Goal: Complete application form: Complete application form

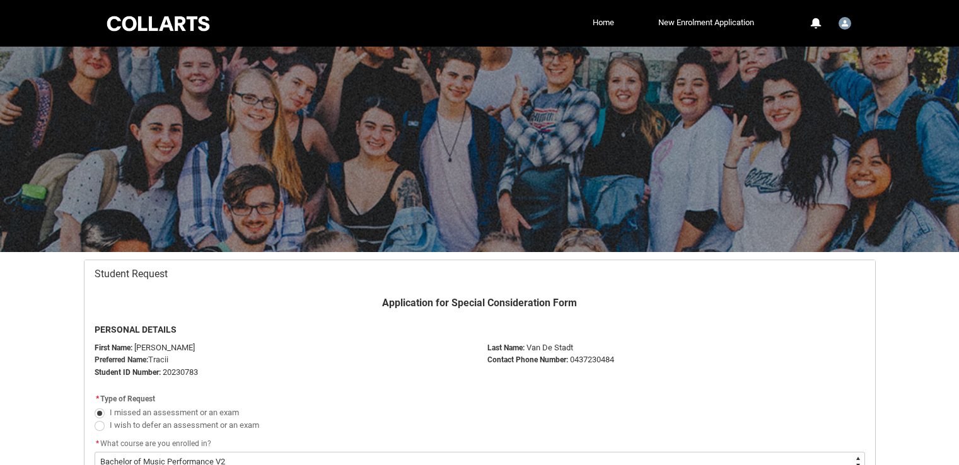
select select "recordPicklist_ProgramEnrollment.a0jOZ000003NgKzYAK"
select select "Faculty_NamefromAtoM.003I7000002LfMYIA0"
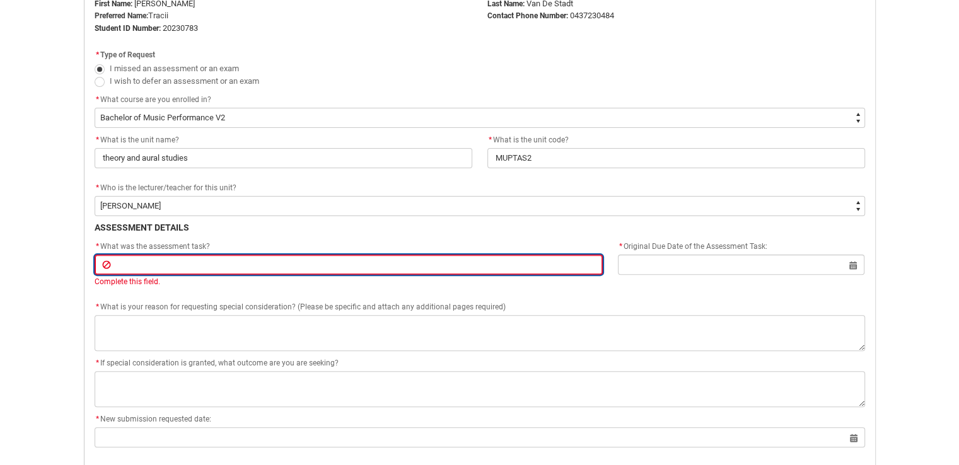
type lightning-primitive-input-simple "D"
type input "D"
type lightning-primitive-input-simple "Da"
type input "Da"
type lightning-primitive-input-simple "Daw"
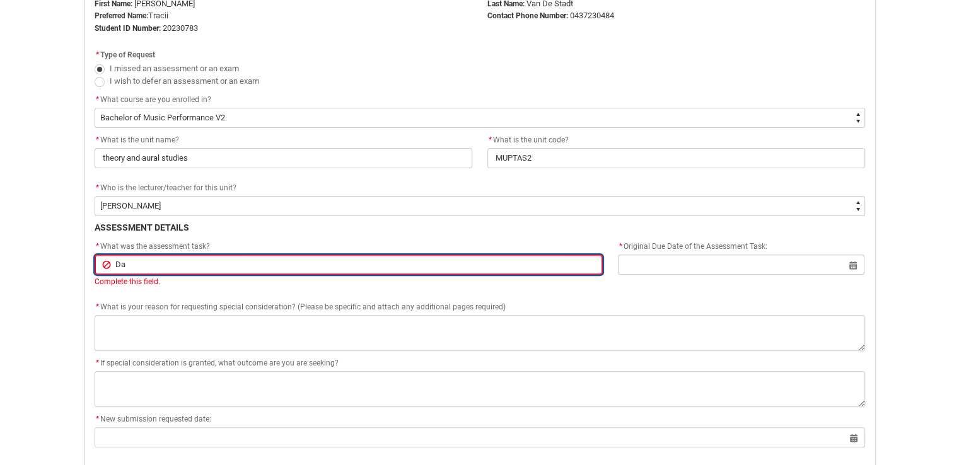
type input "Daw"
type lightning-primitive-input-simple "Daw"
type input "Daw"
type lightning-primitive-input-simple "Daw S"
type input "Daw S"
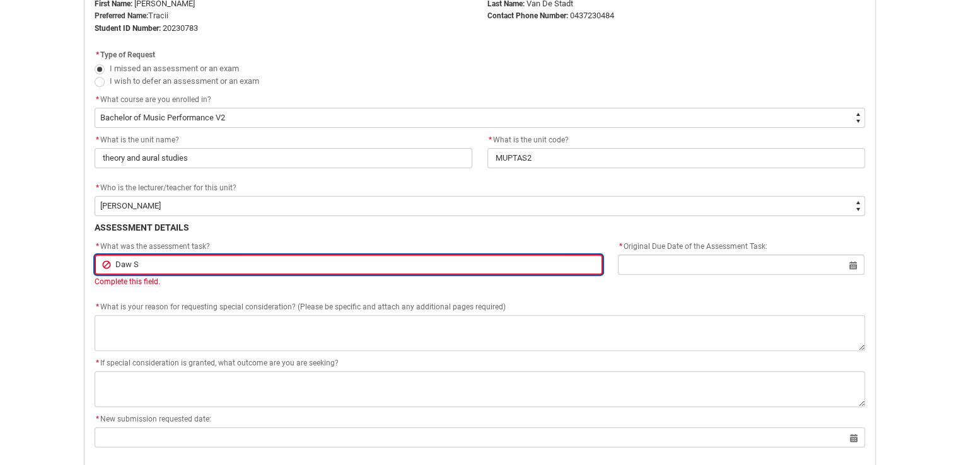
type lightning-primitive-input-simple "Daw Se"
type input "Daw Se"
type lightning-primitive-input-simple "Daw Ses"
type input "Daw Ses"
type lightning-primitive-input-simple "Daw Sess"
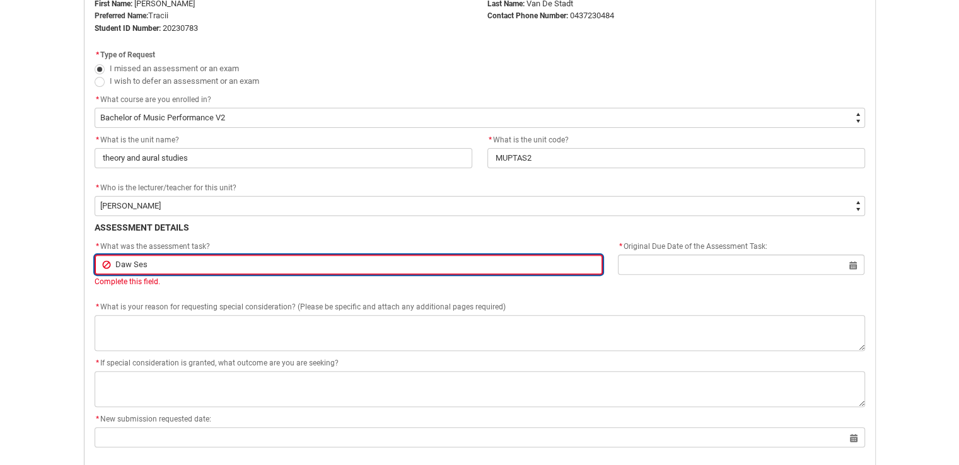
type input "Daw Sess"
type lightning-primitive-input-simple "Daw Sessi"
type input "Daw Sessi"
type lightning-primitive-input-simple "Daw Sessio"
type input "Daw Sessio"
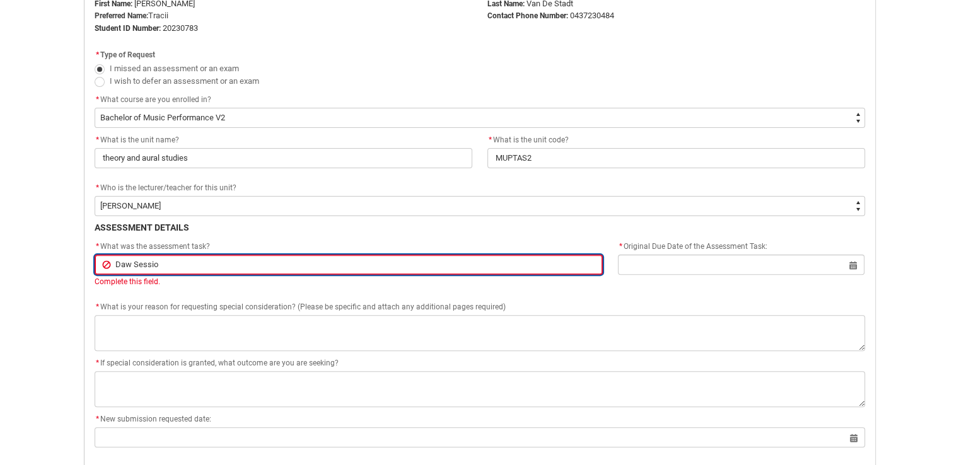
type lightning-primitive-input-simple "Daw Session"
type input "Daw Session"
type lightning-primitive-input-simple "Daw Session"
type input "Daw Session"
type lightning-primitive-input-simple "Daw Session A"
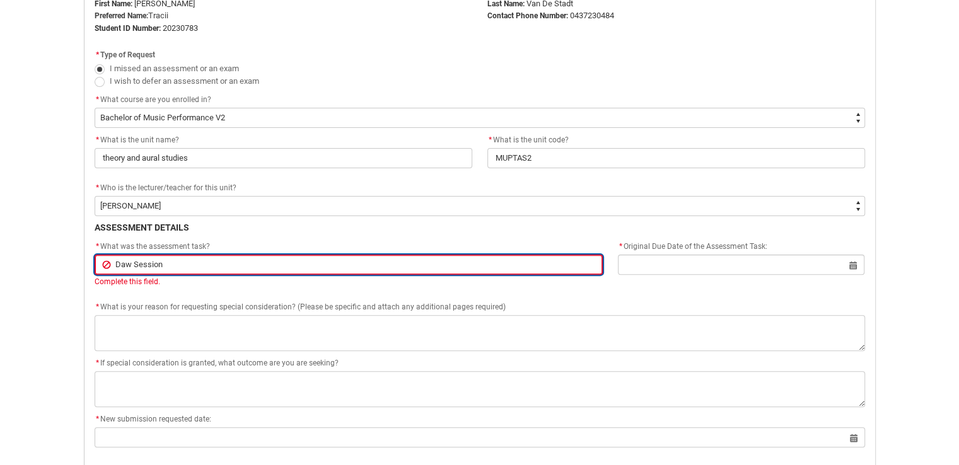
type input "Daw Session A"
type lightning-primitive-input-simple "Daw Session Ar"
type input "Daw Session Ar"
type lightning-primitive-input-simple "Daw Session Arr"
type input "Daw Session Arr"
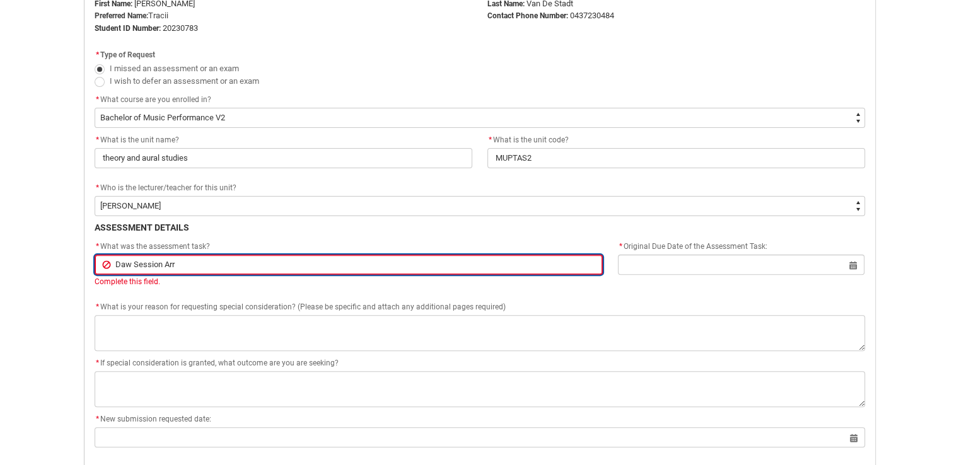
type lightning-primitive-input-simple "Daw Session Arra"
type input "Daw Session Arra"
type lightning-primitive-input-simple "Daw Session Arran"
type input "Daw Session Arran"
type lightning-primitive-input-simple "Daw Session Arrang"
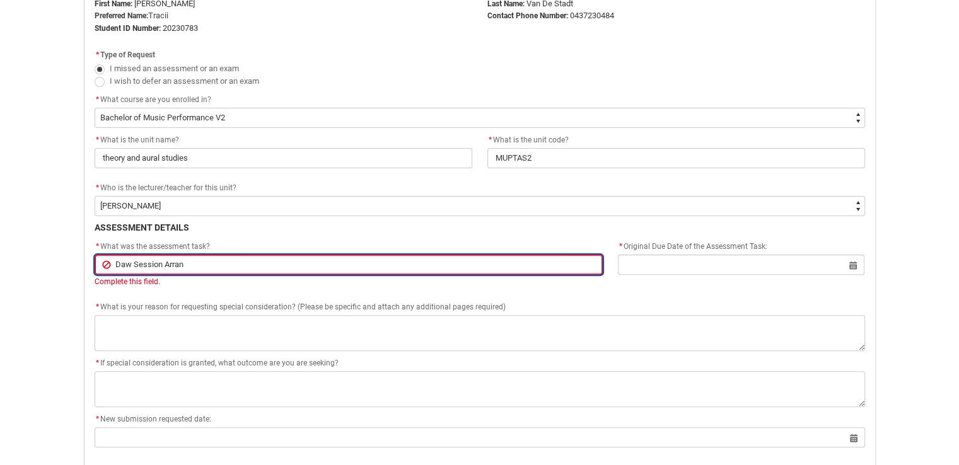
type input "Daw Session Arrang"
type lightning-primitive-input-simple "Daw Session Arrangm"
type input "Daw Session Arrangm"
type lightning-primitive-input-simple "Daw Session Arrangme"
type input "Daw Session Arrangme"
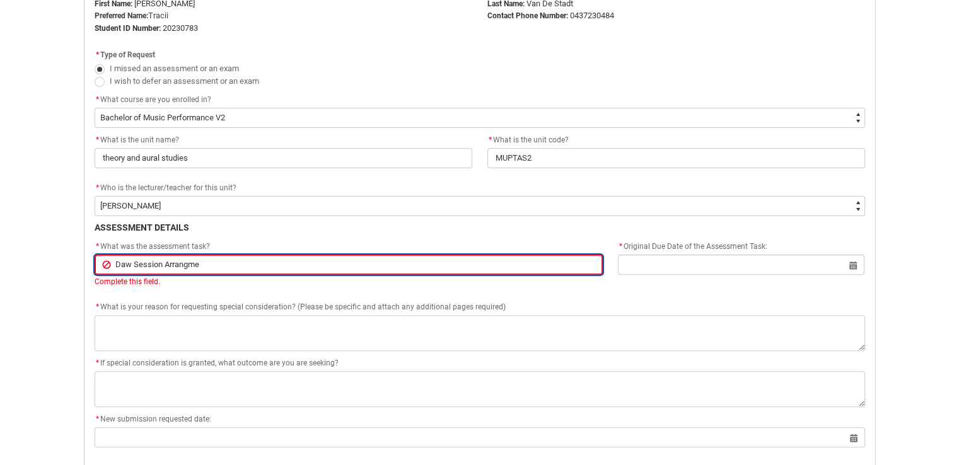
type lightning-primitive-input-simple "Daw Session Arrangmen"
type input "Daw Session Arrangmen"
type lightning-primitive-input-simple "Daw Session Arrangment"
type input "Daw Session Arrangment"
type lightning-primitive-input-simple "Daw Session Arrangment"
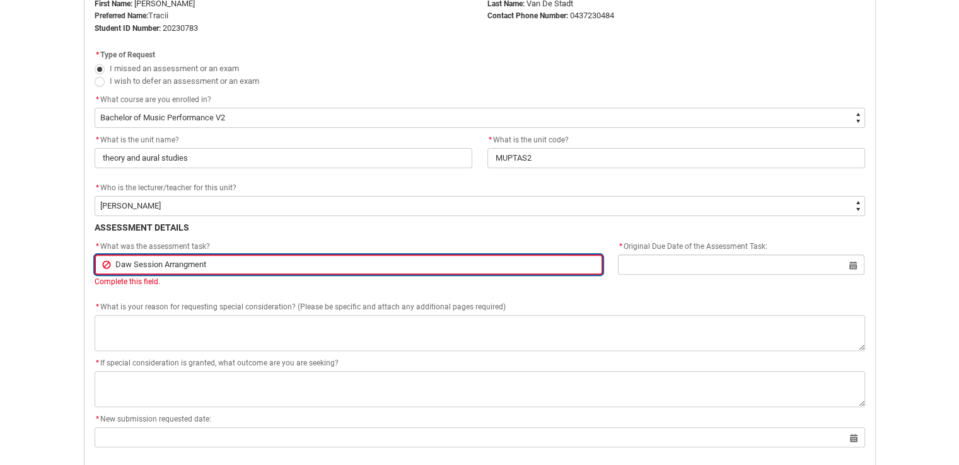
type input "Daw Session Arrangment"
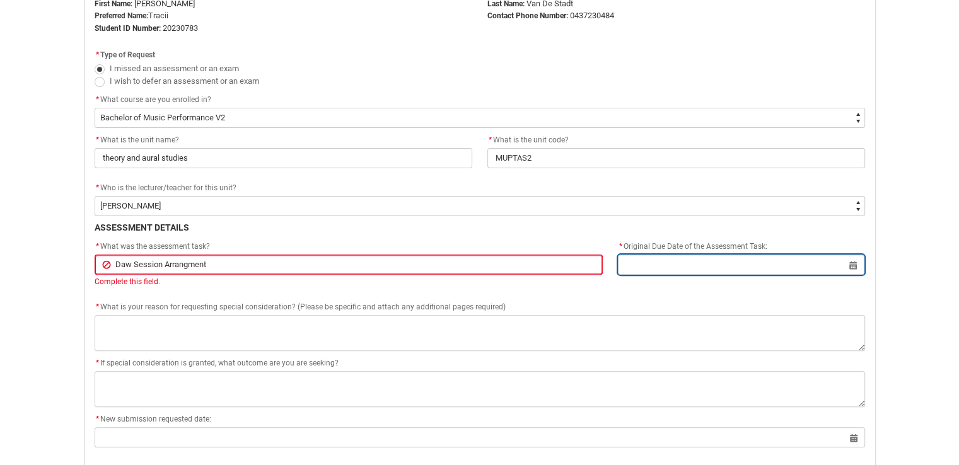
click at [668, 267] on input "Redu_Student_Request flow" at bounding box center [741, 265] width 246 height 20
select select "2025"
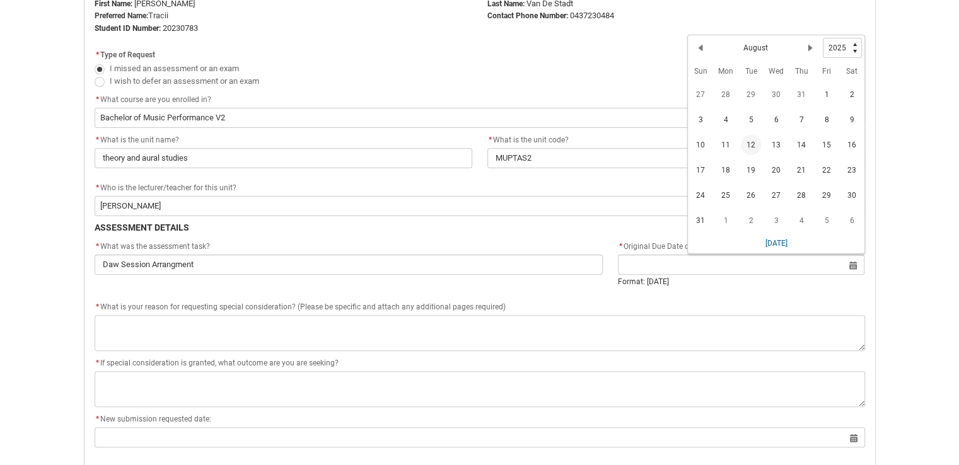
click at [518, 244] on div "* What was the assessment task?" at bounding box center [349, 246] width 509 height 15
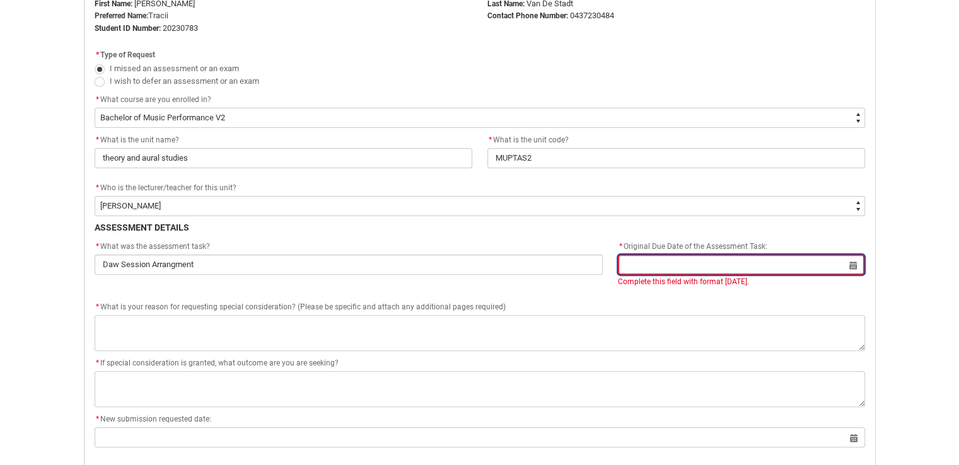
click at [749, 263] on input "Redu_Student_Request flow" at bounding box center [741, 265] width 246 height 20
select select "2025"
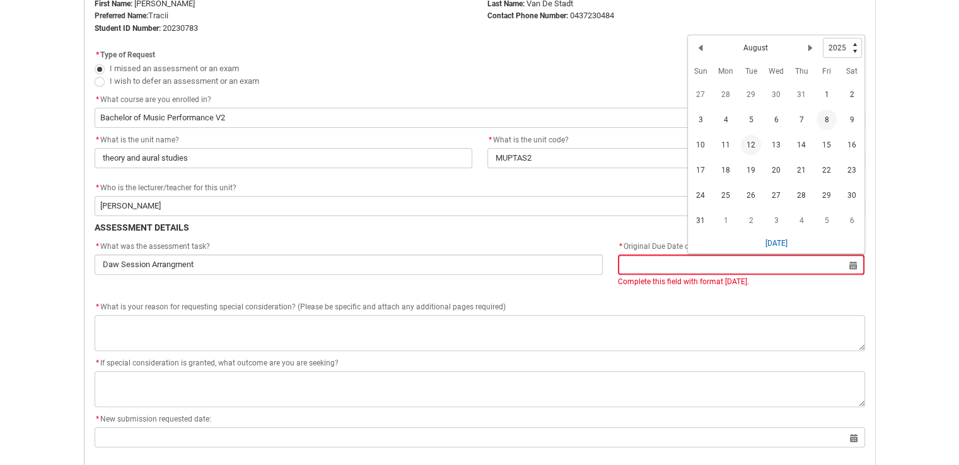
click at [826, 114] on span "8" at bounding box center [826, 120] width 20 height 20
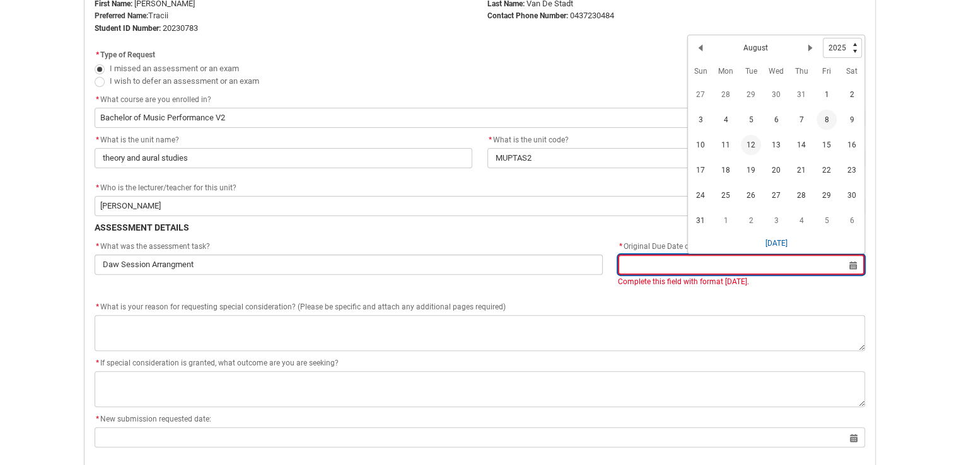
type lightning-datepicker "[DATE]"
type lightning-input "[DATE]"
type input "[DATE]"
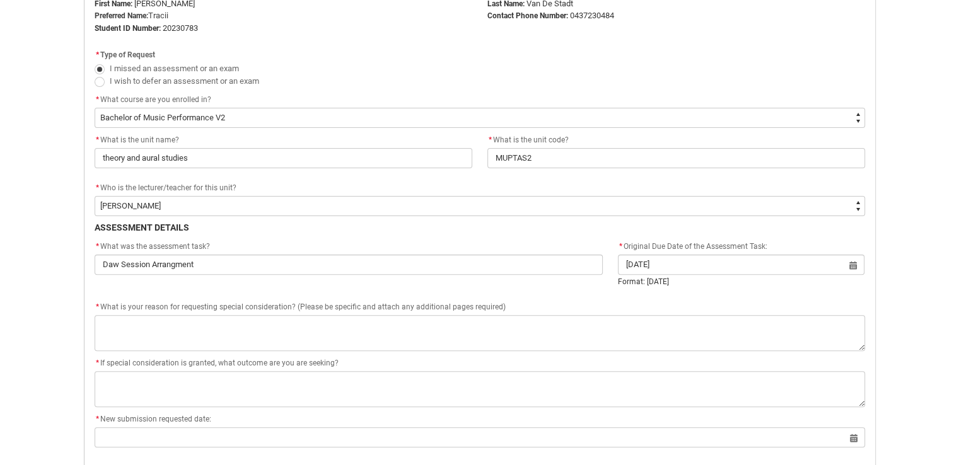
click at [785, 229] on p "ASSESSMENT DETAILS" at bounding box center [480, 227] width 770 height 13
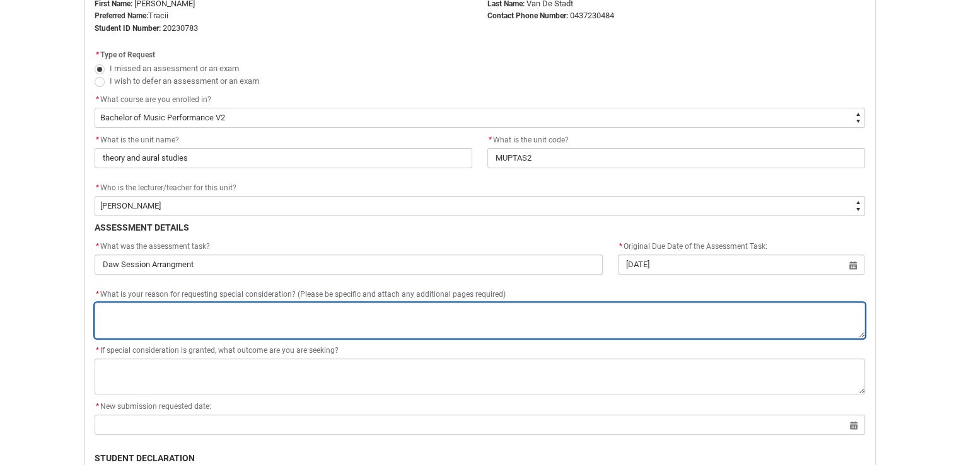
click at [254, 317] on textarea "*" at bounding box center [480, 321] width 770 height 36
type lightning-textarea "h"
type textarea "h"
type lightning-textarea "ha"
type textarea "ha"
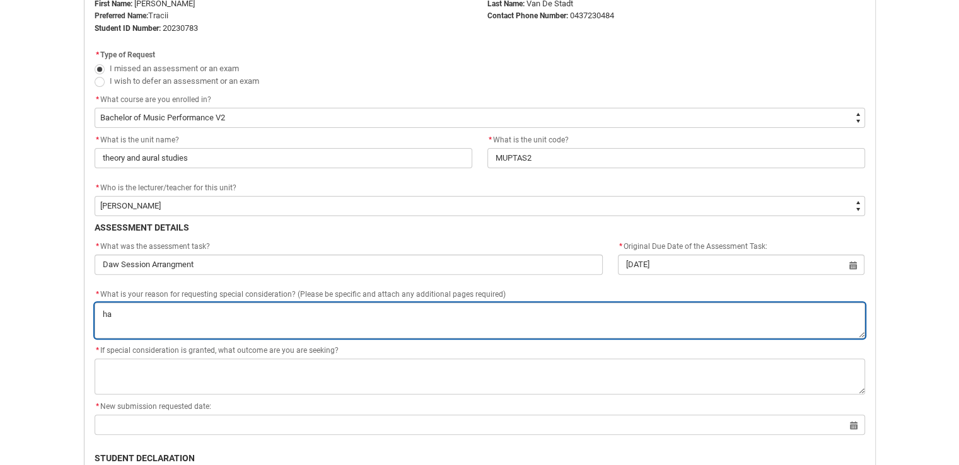
type lightning-textarea "hav"
type textarea "hav"
type lightning-textarea "have"
type textarea "have"
type lightning-textarea "have"
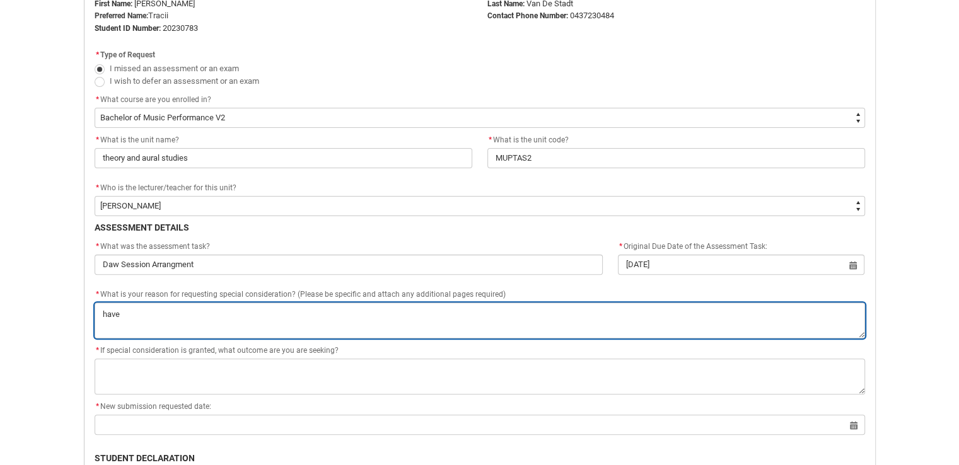
type textarea "have"
type lightning-textarea "have h"
type textarea "have h"
type lightning-textarea "have ha"
type textarea "have ha"
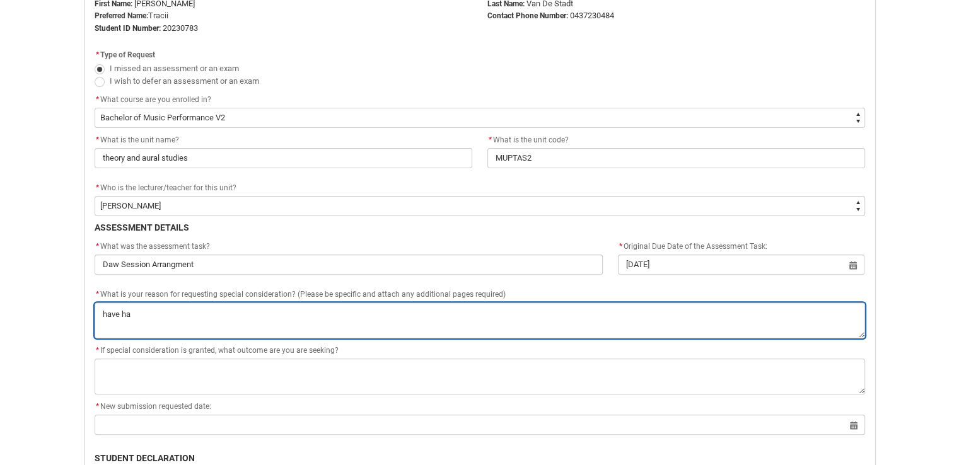
type lightning-textarea "have had"
type textarea "have had"
type lightning-textarea "have had"
type textarea "have had"
type lightning-textarea "have had m"
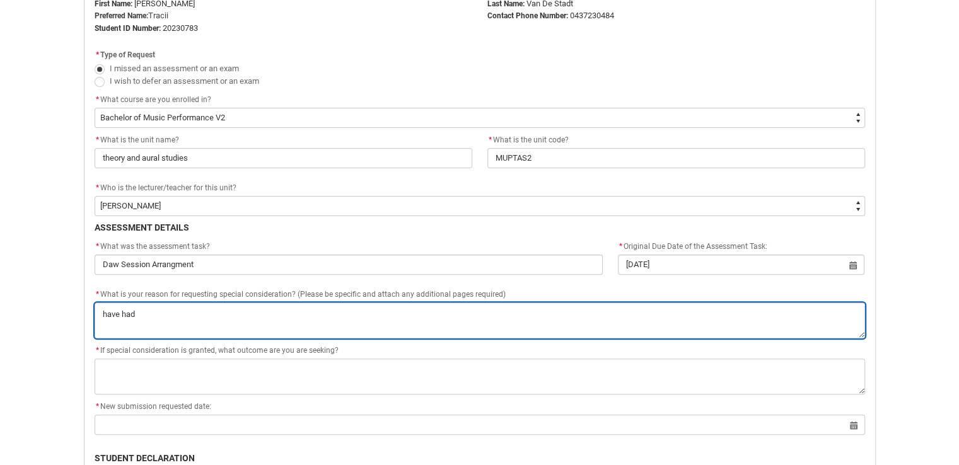
type textarea "have had m"
type lightning-textarea "have had mu"
type textarea "have had mu"
type lightning-textarea "have had mul"
type textarea "have had mul"
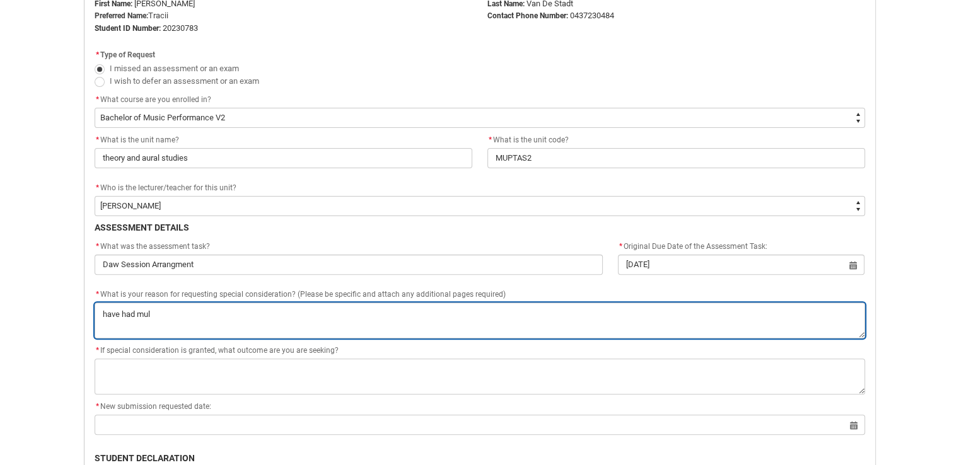
type lightning-textarea "have had mult"
type textarea "have had mult"
type lightning-textarea "have had multi"
type textarea "have had multi"
type lightning-textarea "have had multip"
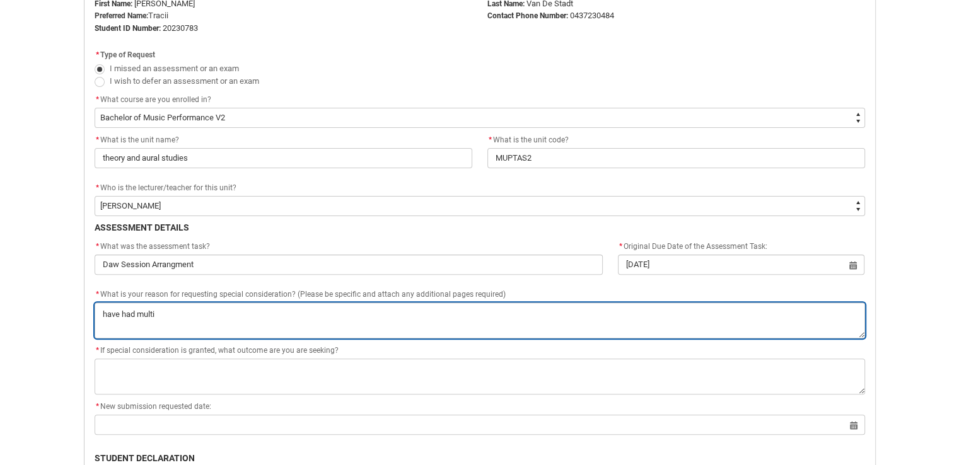
type textarea "have had multip"
type lightning-textarea "have had multipl"
type textarea "have had multipl"
type lightning-textarea "have had multiple"
type textarea "have had multiple"
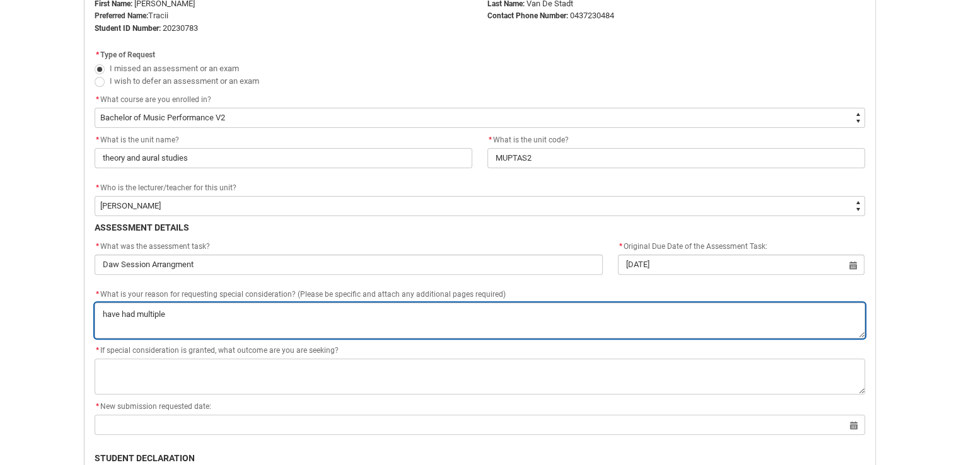
type lightning-textarea "have had multiple"
type textarea "have had multiple"
type lightning-textarea "have had multiple l"
type textarea "have had multiple l"
type lightning-textarea "have had multiple lu"
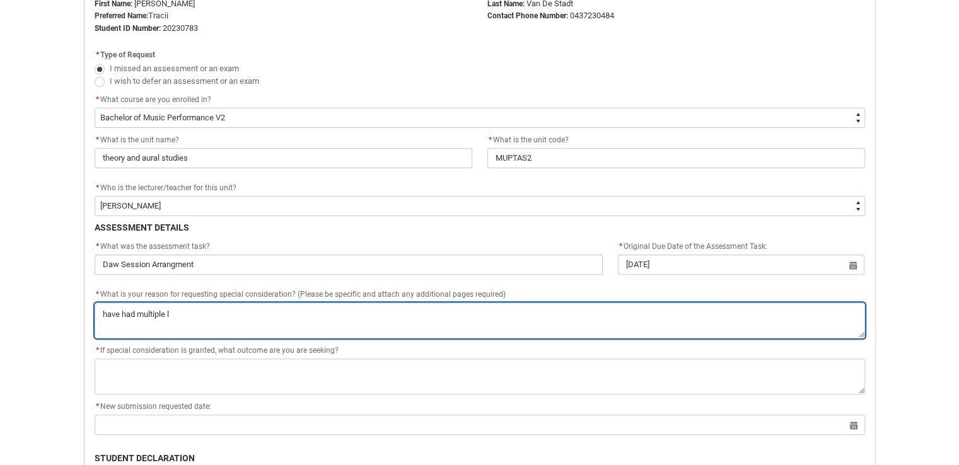
type textarea "have had multiple lu"
type lightning-textarea "have had multiple lun"
type textarea "have had multiple lun"
type lightning-textarea "have had multiple lung"
type textarea "have had multiple lung"
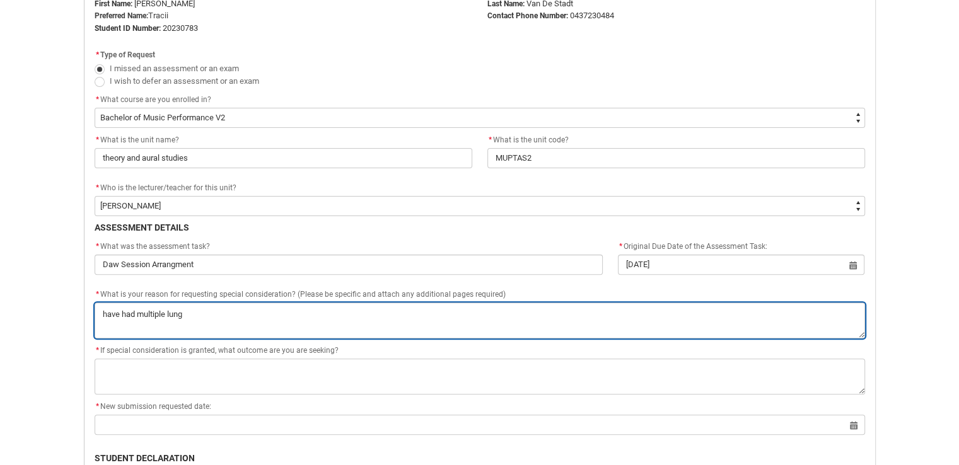
type lightning-textarea "have had multiple lung"
type textarea "have had multiple lung"
type lightning-textarea "have had multiple lung i"
type textarea "have had multiple lung i"
type lightning-textarea "have had multiple lung in"
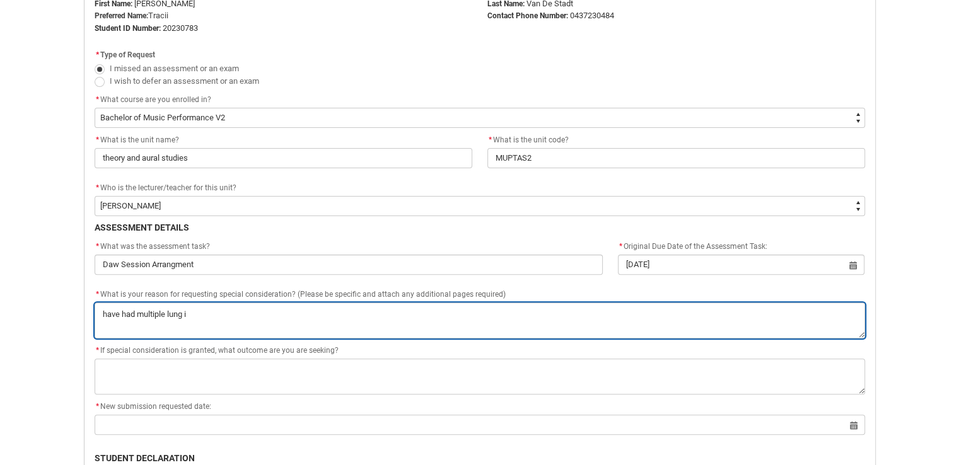
type textarea "have had multiple lung in"
type lightning-textarea "have had multiple lung inf"
type textarea "have had multiple lung inf"
type lightning-textarea "have had multiple lung infe"
type textarea "have had multiple lung infe"
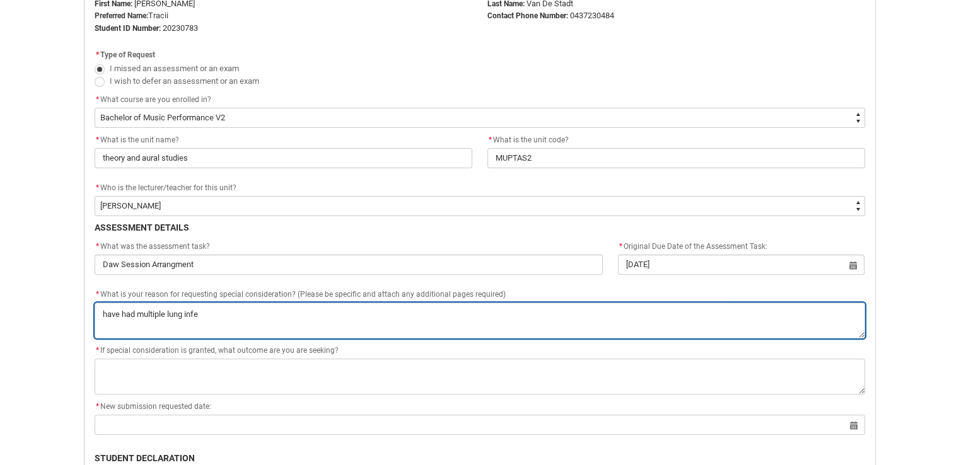
type lightning-textarea "have had multiple lung infec"
type textarea "have had multiple lung infec"
type lightning-textarea "have had multiple lung infect"
type textarea "have had multiple lung infect"
type lightning-textarea "have had multiple lung infecti"
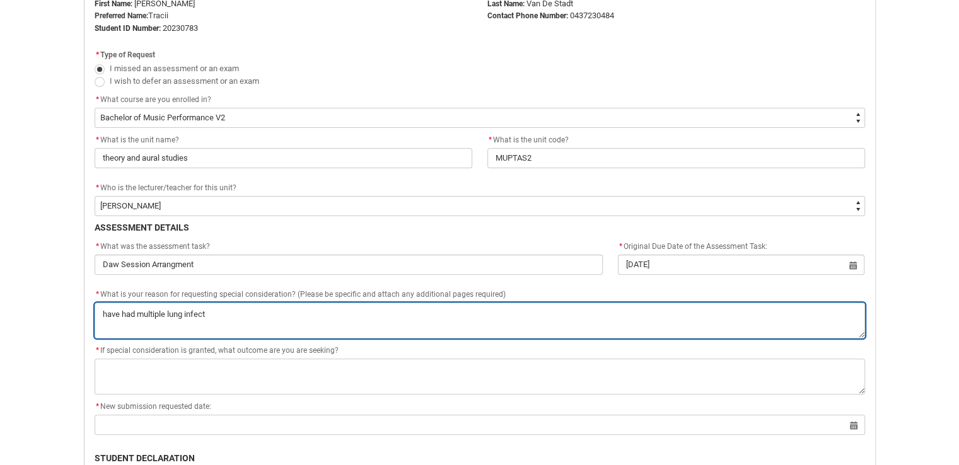
type textarea "have had multiple lung infecti"
type lightning-textarea "have had multiple lung infectio"
type textarea "have had multiple lung infectio"
type lightning-textarea "have had multiple [MEDICAL_DATA]"
type textarea "have had multiple [MEDICAL_DATA]"
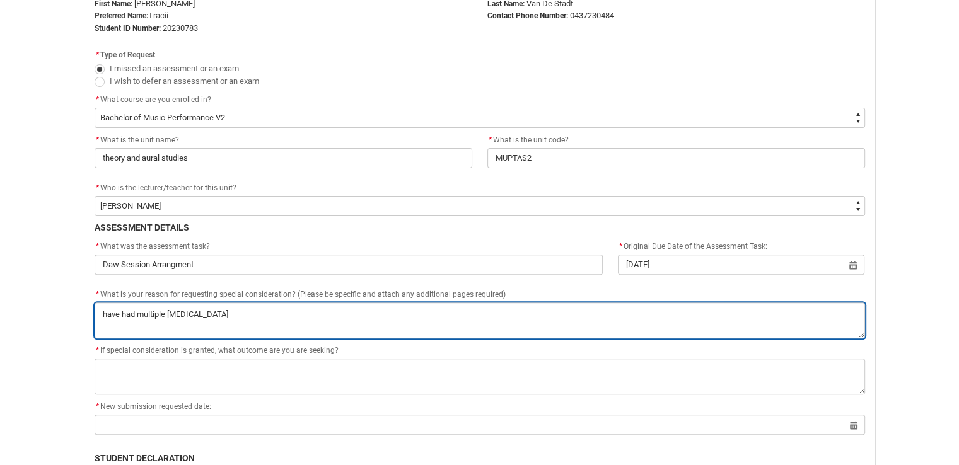
type lightning-textarea "have had multiple lung infections"
type textarea "have had multiple lung infections"
type lightning-textarea "have had multiple lung infections"
type textarea "have had multiple lung infections"
type lightning-textarea "have had multiple lung infections a"
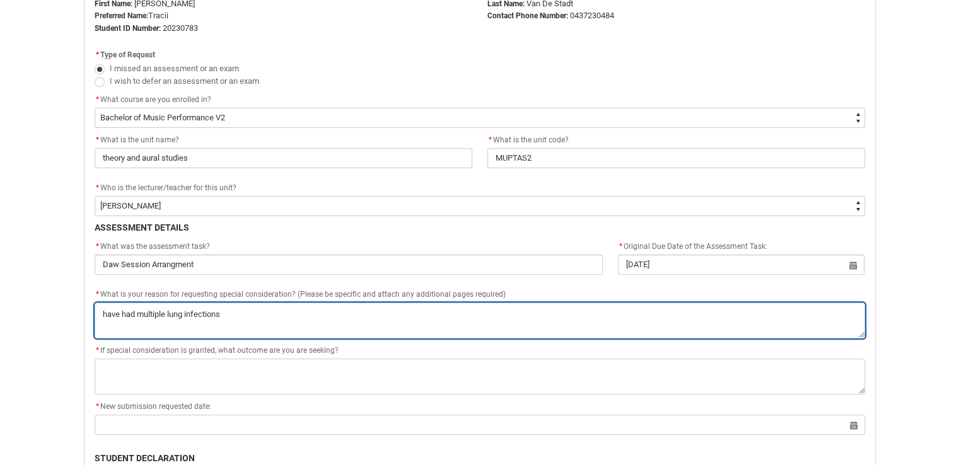
type textarea "have had multiple lung infections a"
type lightning-textarea "have had multiple lung infections an"
type textarea "have had multiple lung infections an"
type lightning-textarea "have had multiple lung infections and"
type textarea "have had multiple lung infections and"
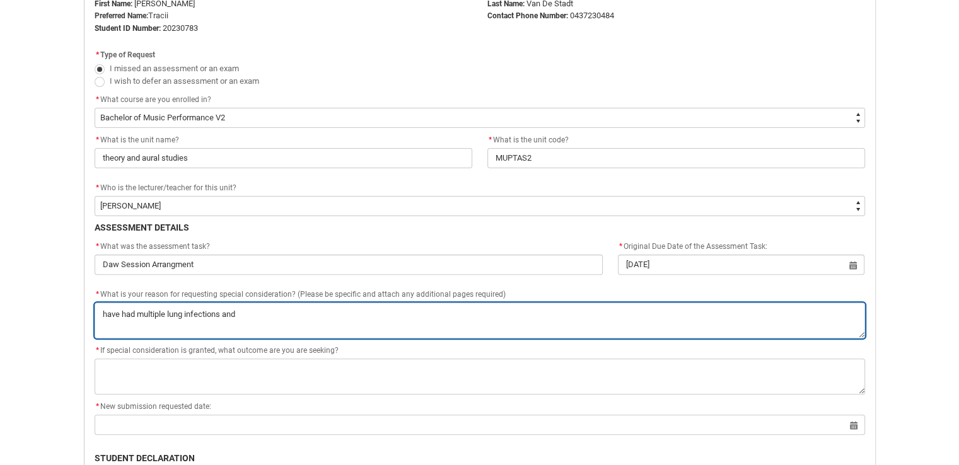
type lightning-textarea "have had multiple lung infections and"
type textarea "have had multiple lung infections and"
type lightning-textarea "have had multiple lung infections and h"
type textarea "have had multiple lung infections and h"
type lightning-textarea "have had multiple lung infections and ha"
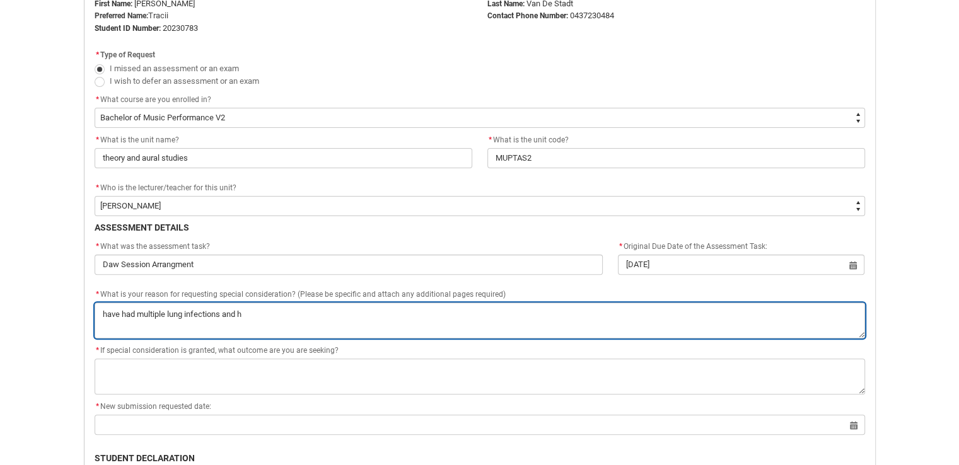
type textarea "have had multiple lung infections and ha"
type lightning-textarea "have had multiple lung infections and has"
type textarea "have had multiple lung infections and has"
type lightning-textarea "have had multiple lung infections and has"
type textarea "have had multiple lung infections and has"
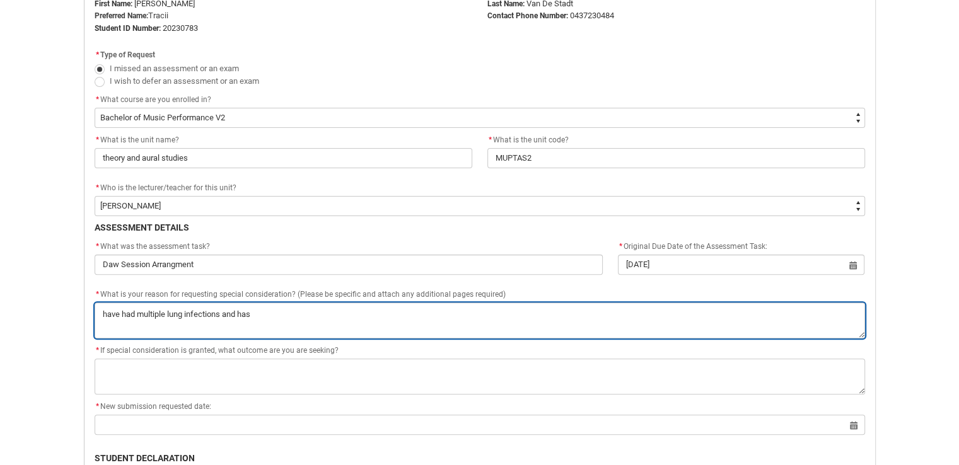
type lightning-textarea "have had multiple lung infections and has m"
type textarea "have had multiple lung infections and has m"
type lightning-textarea "have had multiple lung infections and has ma"
type textarea "have had multiple lung infections and has ma"
type lightning-textarea "have had multiple lung infections and has mad"
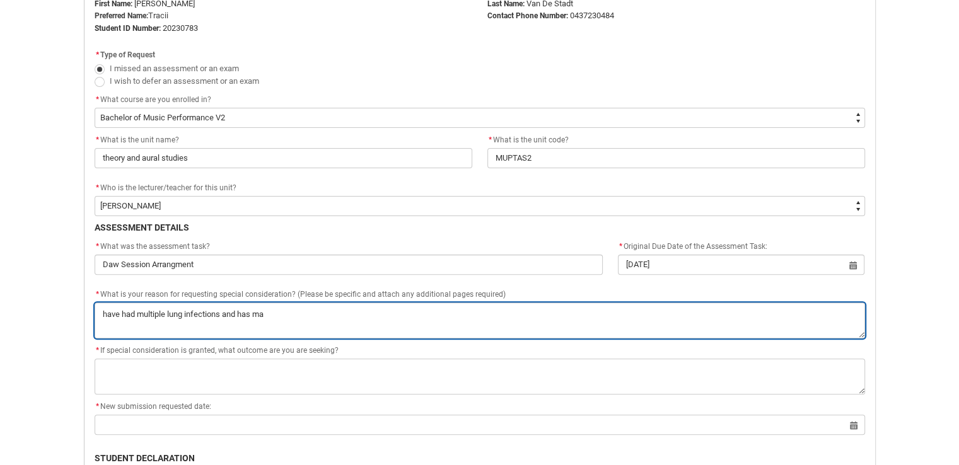
type textarea "have had multiple lung infections and has mad"
type lightning-textarea "have had multiple lung infections and has made"
type textarea "have had multiple lung infections and has made"
type lightning-textarea "have had multiple lung infections and has made"
type textarea "have had multiple lung infections and has made"
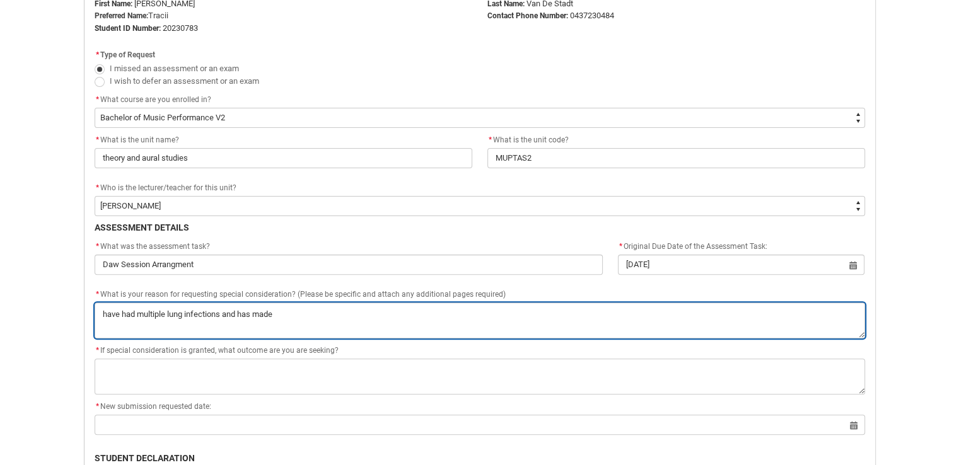
type lightning-textarea "have had multiple lung infections and has made b"
type textarea "have had multiple lung infections and has made b"
type lightning-textarea "have had multiple lung infections and has made be"
type textarea "have had multiple lung infections and has made be"
type lightning-textarea "have had multiple lung infections and has made bei"
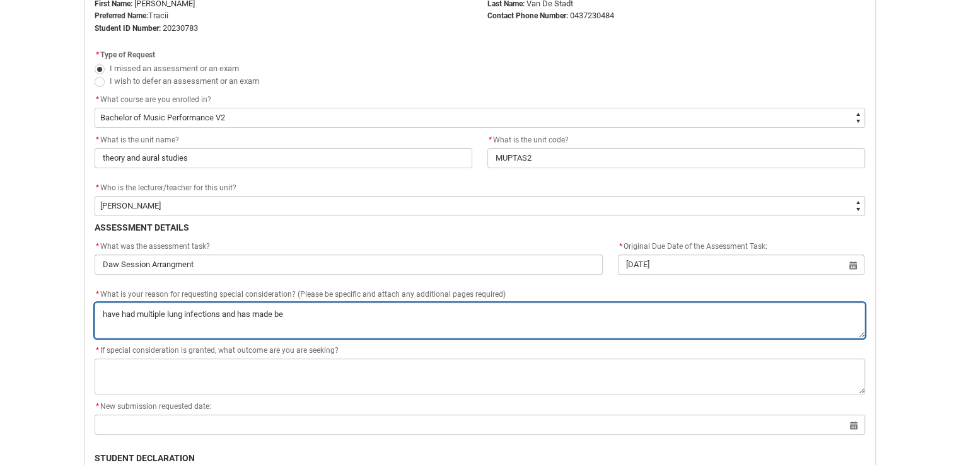
type textarea "have had multiple lung infections and has made bei"
type lightning-textarea "have had multiple lung infections and has made bein"
type textarea "have had multiple lung infections and has made bein"
type lightning-textarea "have had multiple lung infections and has made being"
type textarea "have had multiple lung infections and has made being"
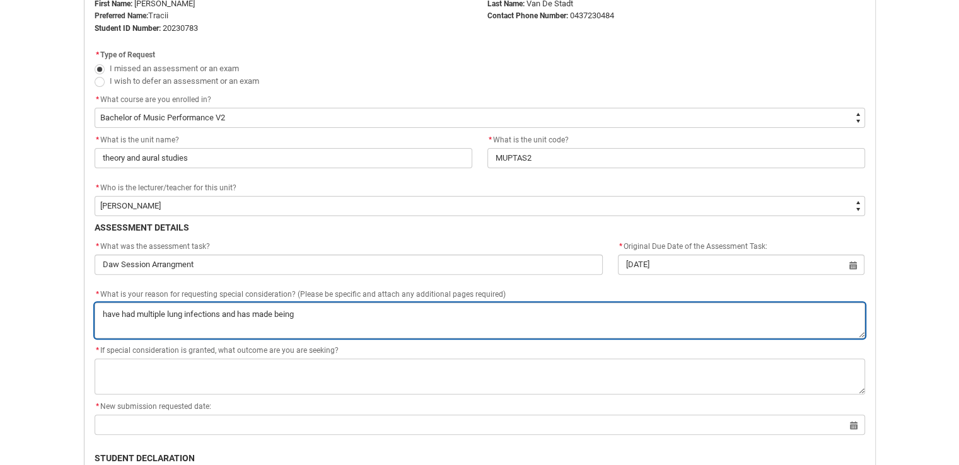
type lightning-textarea "have had multiple lung infections and has made being"
type textarea "have had multiple lung infections and has made being"
type lightning-textarea "have had multiple lung infections and has made being o"
type textarea "have had multiple lung infections and has made being o"
type lightning-textarea "have had multiple lung infections and has made being on"
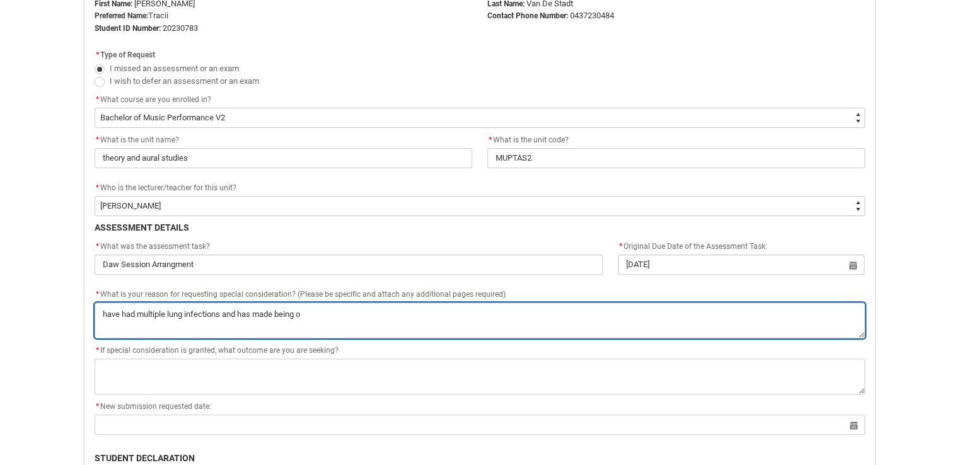
type textarea "have had multiple lung infections and has made being on"
type lightning-textarea "have had multiple lung infections and has made being on"
type textarea "have had multiple lung infections and has made being on"
type lightning-textarea "have had multiple lung infections and has made being on c"
type textarea "have had multiple lung infections and has made being on c"
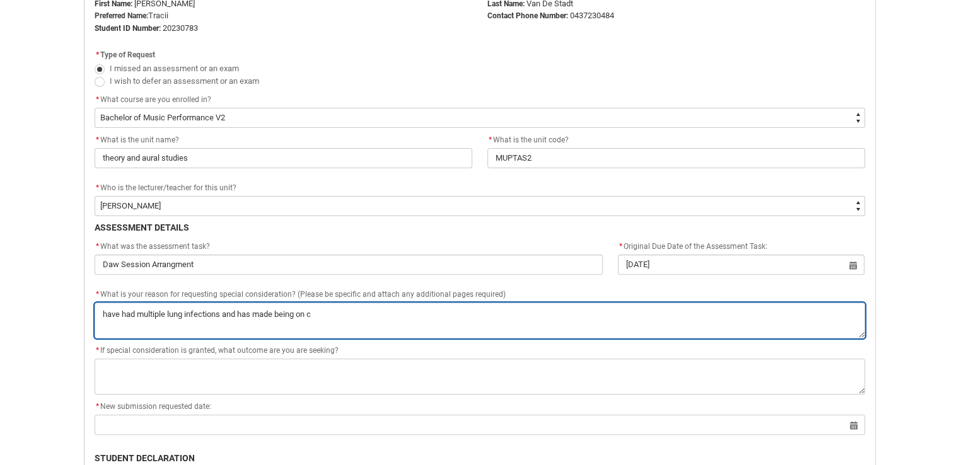
type lightning-textarea "have had multiple lung infections and has made being on ca"
type textarea "have had multiple lung infections and has made being on ca"
type lightning-textarea "have had multiple lung infections and has made being on cam"
type textarea "have had multiple lung infections and has made being on cam"
type lightning-textarea "have had multiple lung infections and has made being on camp"
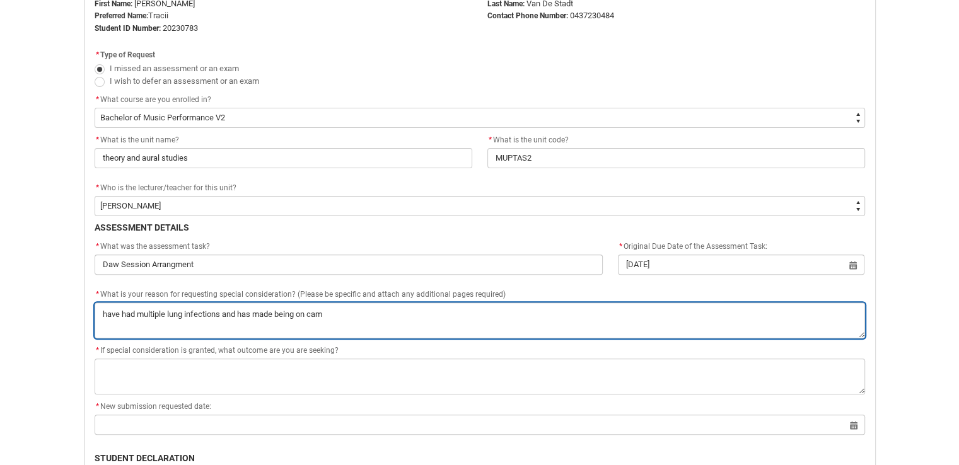
type textarea "have had multiple lung infections and has made being on camp"
type lightning-textarea "have had multiple lung infections and has made being on campu"
type textarea "have had multiple lung infections and has made being on campu"
type lightning-textarea "have had multiple lung infections and has made being on campus"
type textarea "have had multiple lung infections and has made being on campus"
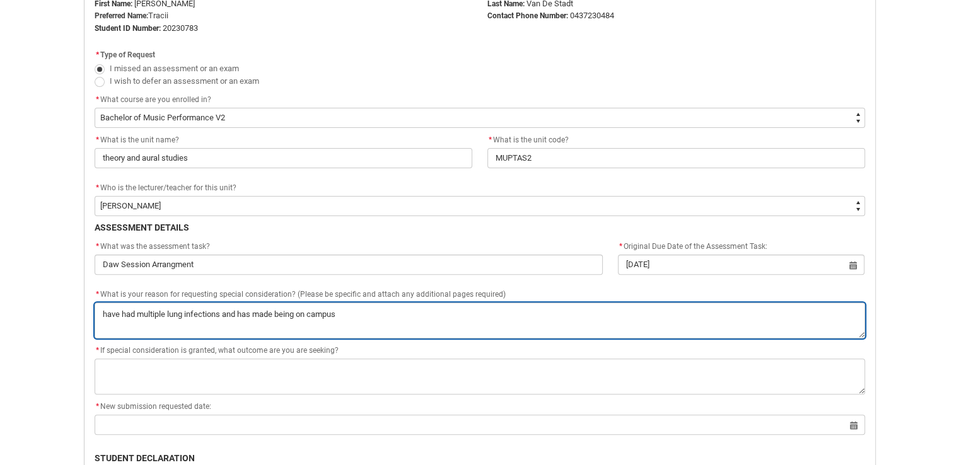
type lightning-textarea "have had multiple lung infections and has made being on campus"
type textarea "have had multiple lung infections and has made being on campus"
type lightning-textarea "have had multiple lung infections and has made being on campus i"
type textarea "have had multiple lung infections and has made being on campus i"
type lightning-textarea "have had multiple lung infections and has made being on campus in"
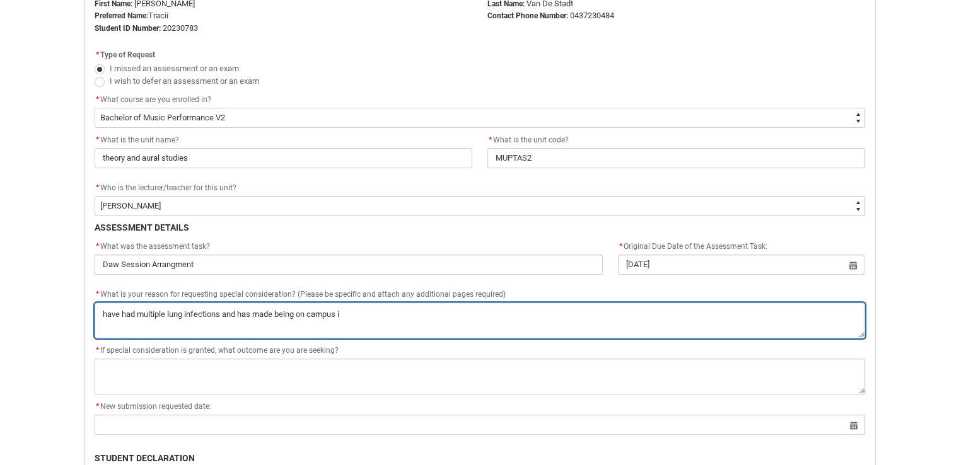
type textarea "have had multiple lung infections and has made being on campus in"
type lightning-textarea "have had multiple lung infections and has made being on campus inc"
type textarea "have had multiple lung infections and has made being on campus inc"
type lightning-textarea "have had multiple lung infections and has made being on campus incr"
type textarea "have had multiple lung infections and has made being on campus incr"
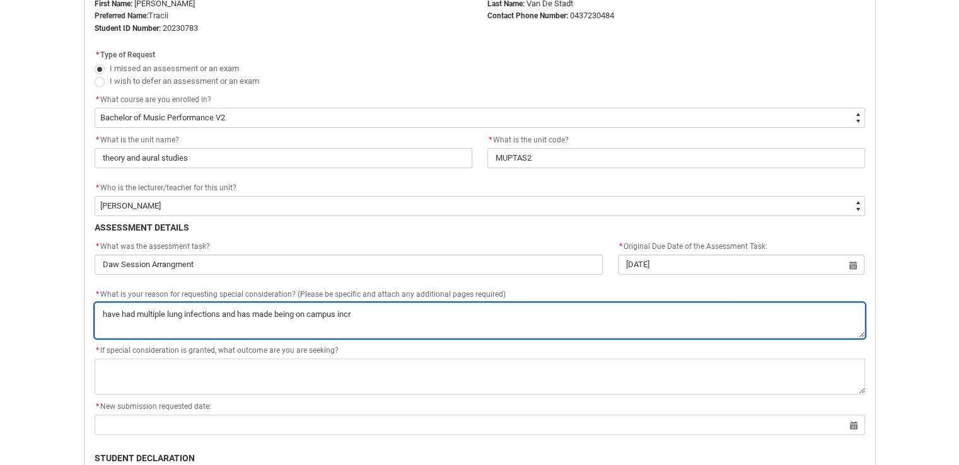
type lightning-textarea "have had multiple lung infections and has made being on campus incre"
type textarea "have had multiple lung infections and has made being on campus incre"
type lightning-textarea "have had multiple lung infections and has made being on campus incred"
type textarea "have had multiple lung infections and has made being on campus incred"
type lightning-textarea "have had multiple lung infections and has made being on campus incredi"
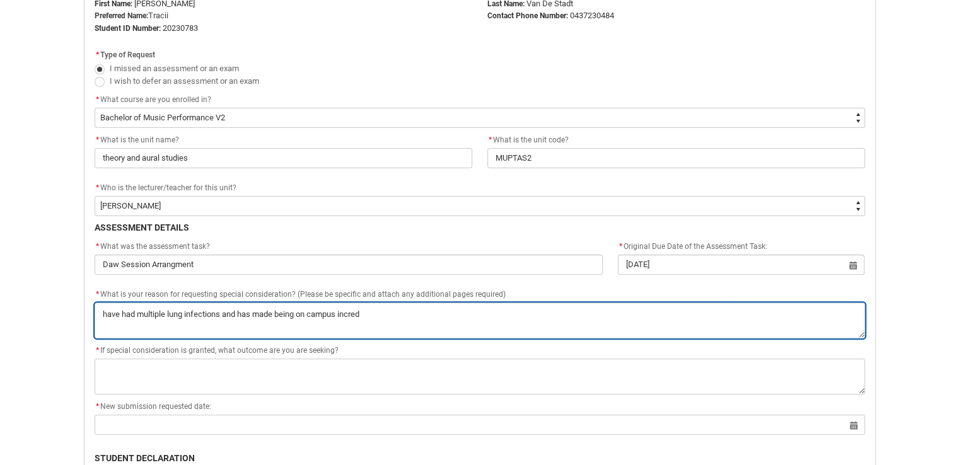
type textarea "have had multiple lung infections and has made being on campus incredi"
type lightning-textarea "have had multiple lung infections and has made being on campus incredib"
type textarea "have had multiple lung infections and has made being on campus incredib"
type lightning-textarea "have had multiple lung infections and has made being on campus incredibl"
type textarea "have had multiple lung infections and has made being on campus incredibl"
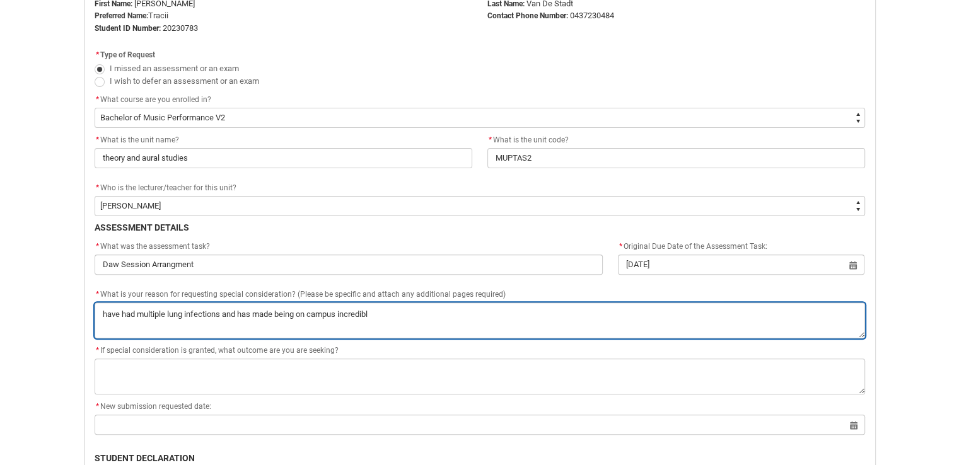
type lightning-textarea "have had multiple lung infections and has made being on campus incredibly"
type textarea "have had multiple lung infections and has made being on campus incredibly"
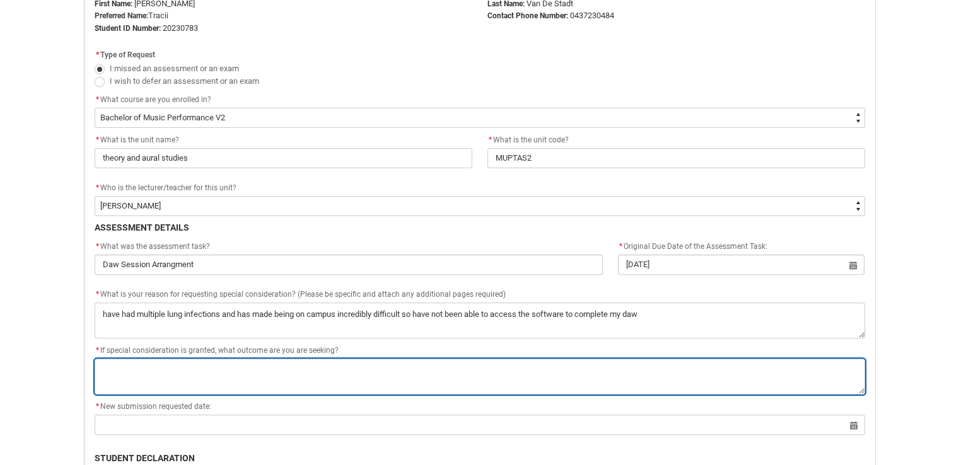
click at [225, 374] on textarea "*" at bounding box center [480, 377] width 770 height 36
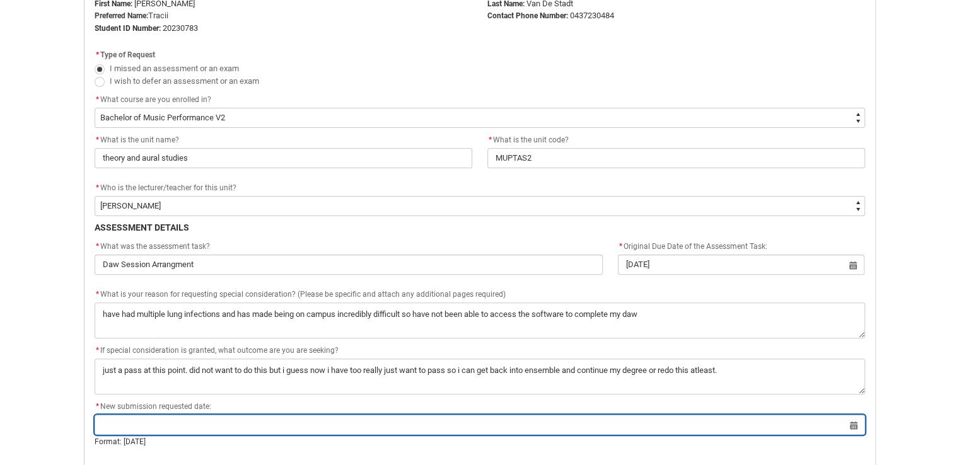
click at [129, 417] on input "Redu_Student_Request flow" at bounding box center [480, 425] width 770 height 20
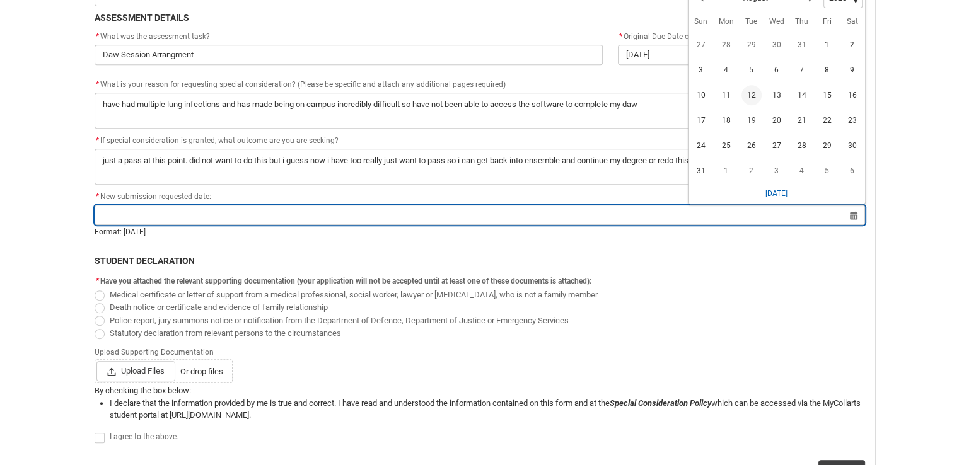
scroll to position [449, 0]
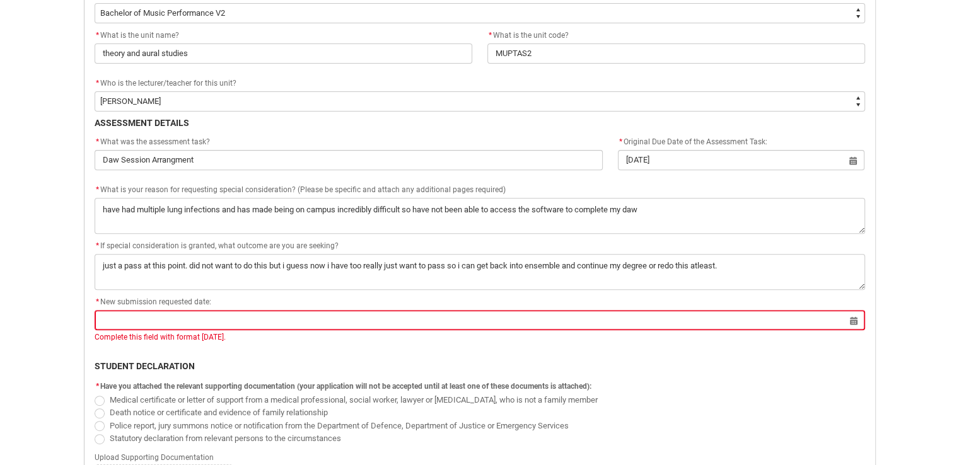
drag, startPoint x: 812, startPoint y: 96, endPoint x: 562, endPoint y: 116, distance: 251.6
click at [562, 117] on p "ASSESSMENT DETAILS" at bounding box center [480, 123] width 770 height 13
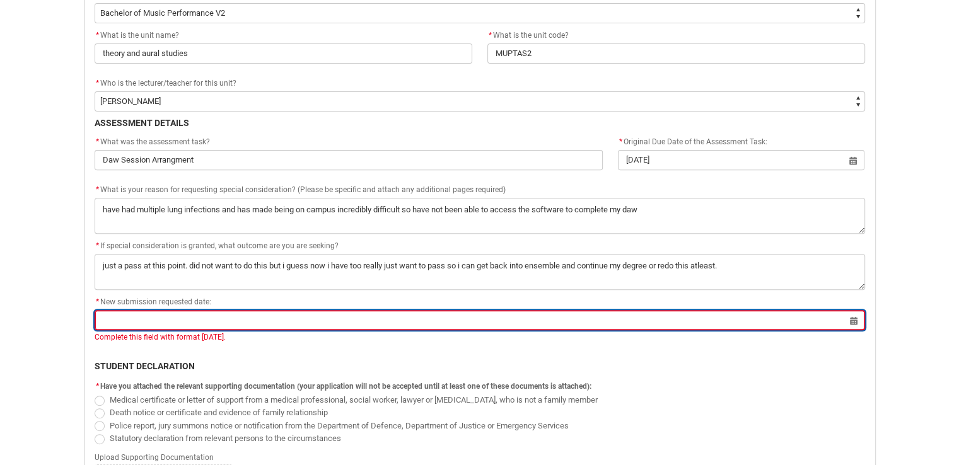
click at [233, 316] on input "Redu_Student_Request flow" at bounding box center [480, 320] width 770 height 20
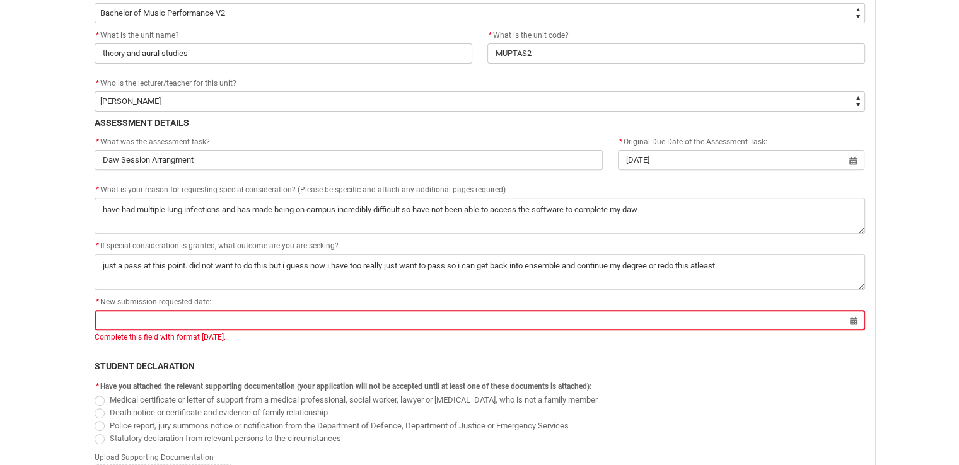
scroll to position [451, 0]
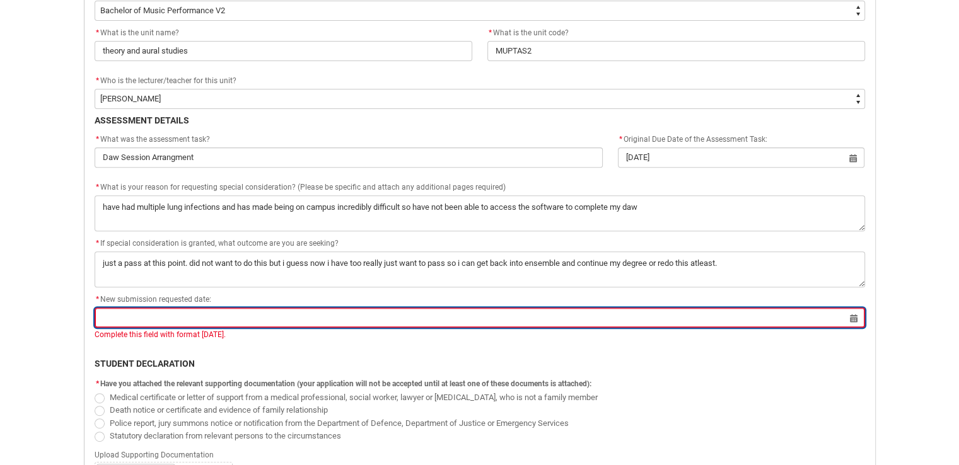
click at [255, 314] on input "Redu_Student_Request flow" at bounding box center [480, 318] width 770 height 20
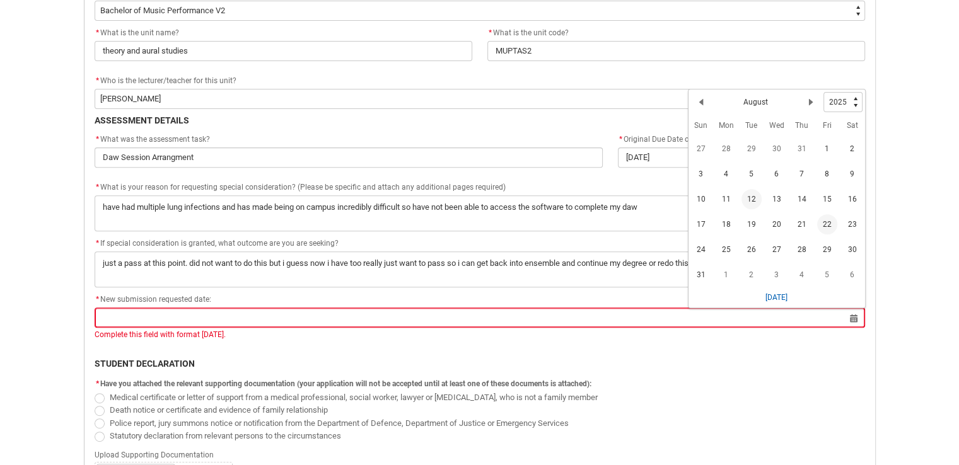
click at [824, 218] on span "22" at bounding box center [827, 224] width 20 height 20
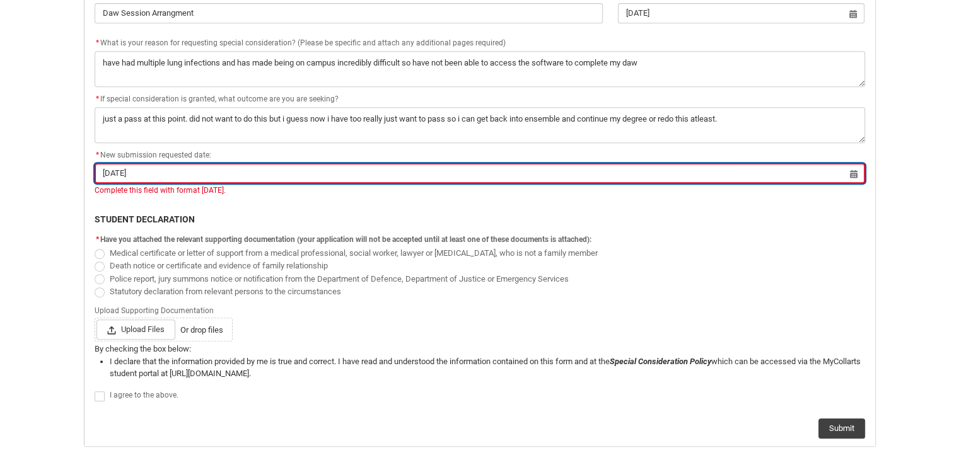
scroll to position [557, 0]
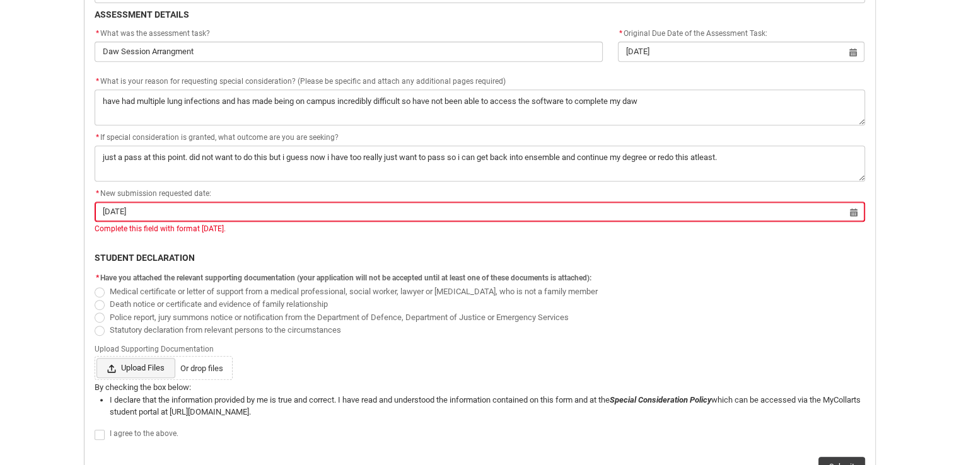
click at [148, 371] on span "Upload Files" at bounding box center [135, 368] width 79 height 20
click at [96, 358] on input "Upload Files Or drop files" at bounding box center [96, 357] width 1 height 1
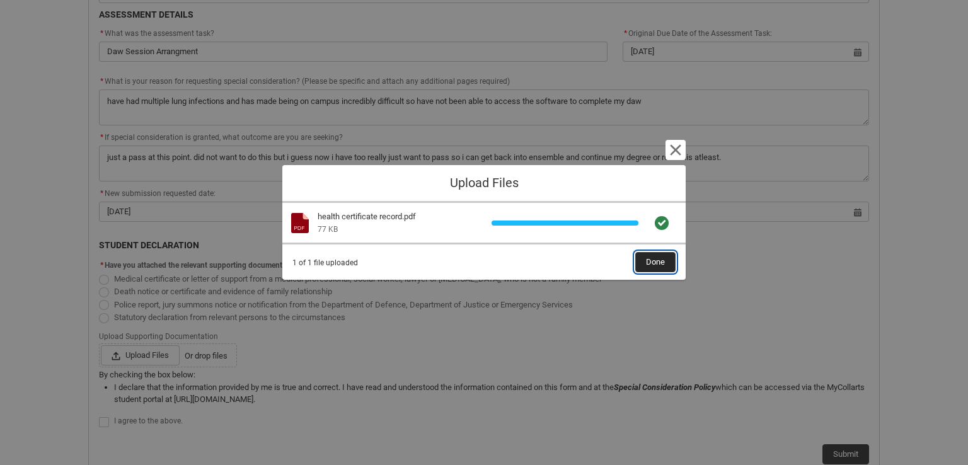
click at [654, 255] on span "Done" at bounding box center [655, 262] width 19 height 19
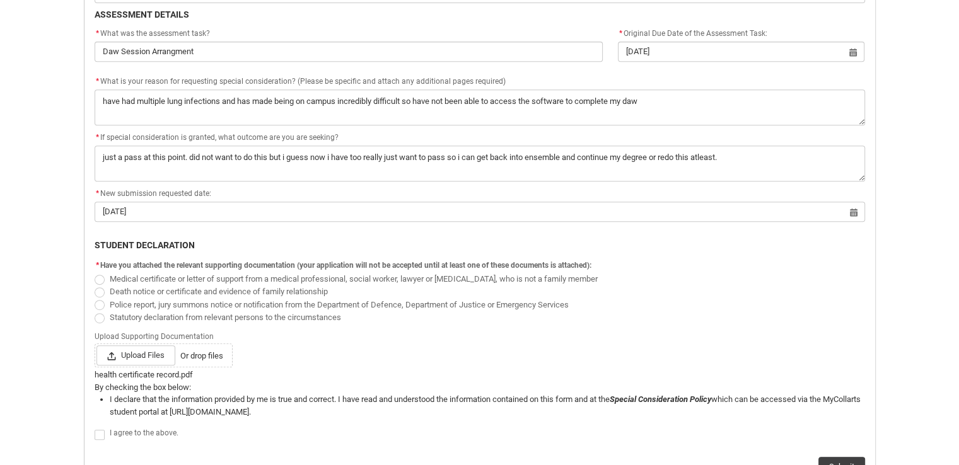
click at [96, 280] on span "Redu_Student_Request flow" at bounding box center [100, 280] width 10 height 10
click at [95, 272] on input "Medical certificate or letter of support from a medical professional, social wo…" at bounding box center [94, 272] width 1 height 1
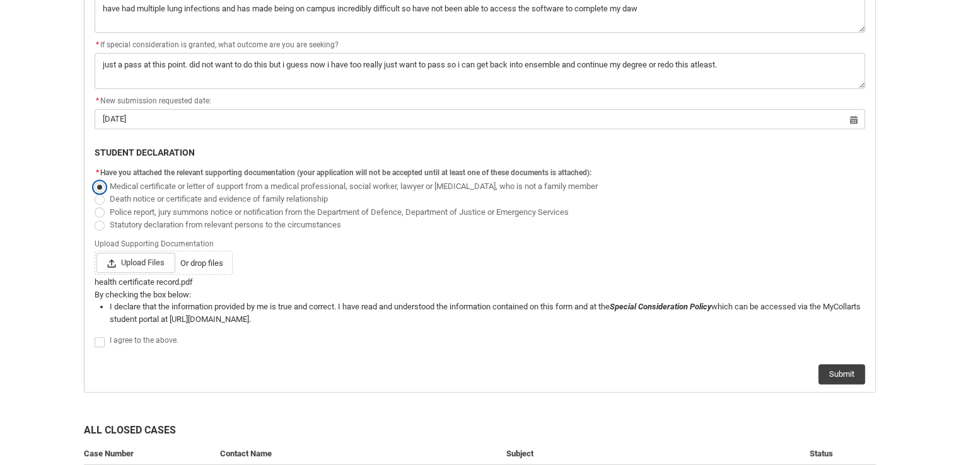
scroll to position [662, 0]
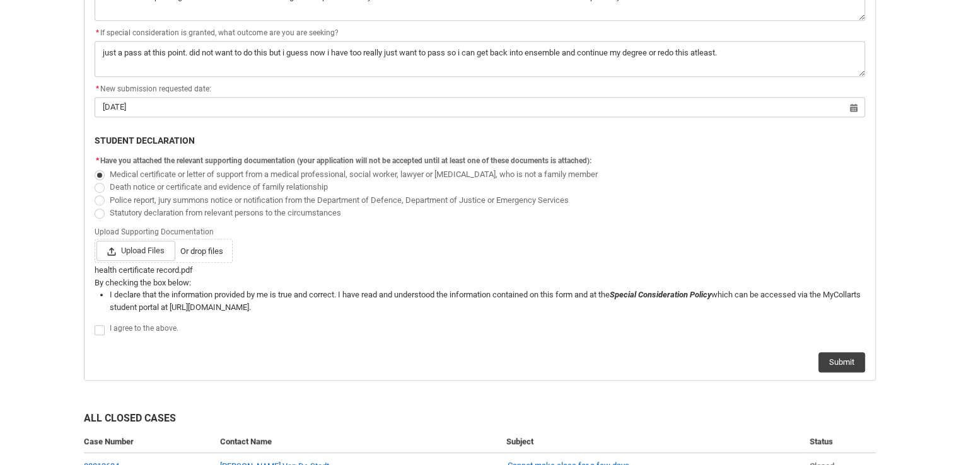
click at [91, 328] on flowruntime-screen-field "I agree to the above." at bounding box center [479, 331] width 785 height 21
click at [100, 326] on span "Redu_Student_Request flow" at bounding box center [100, 330] width 10 height 10
click at [95, 323] on input "Redu_Student_Request flow" at bounding box center [94, 323] width 1 height 1
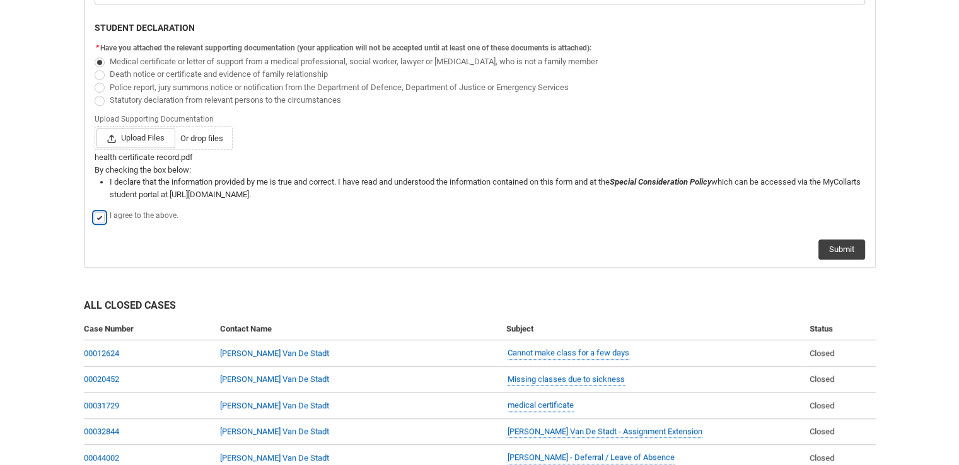
scroll to position [858, 0]
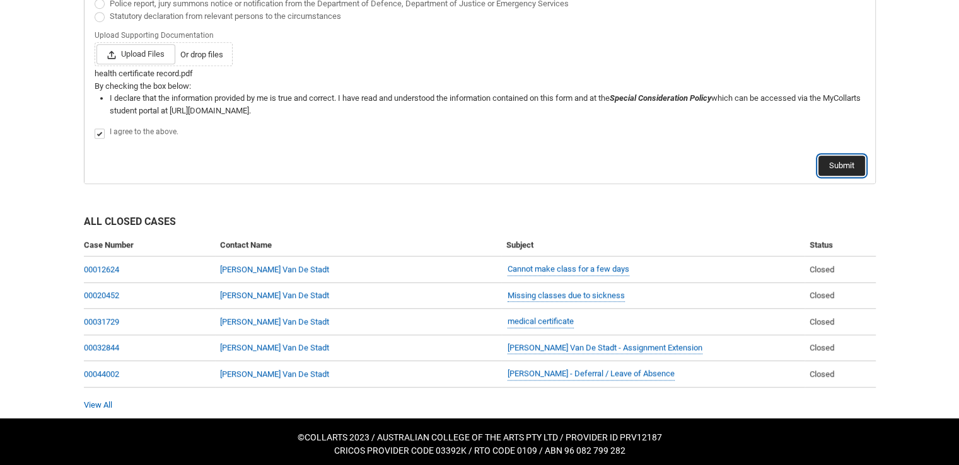
click at [857, 167] on button "Submit" at bounding box center [841, 166] width 47 height 20
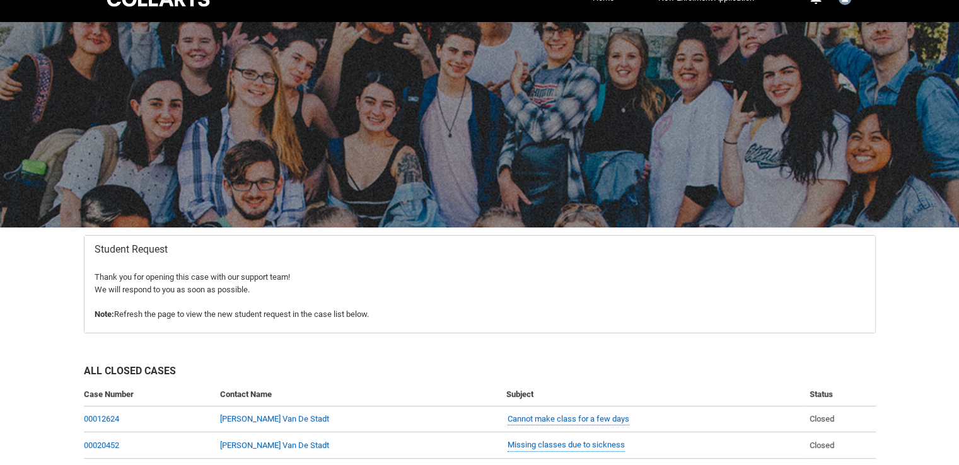
scroll to position [0, 0]
